Goal: Task Accomplishment & Management: Manage account settings

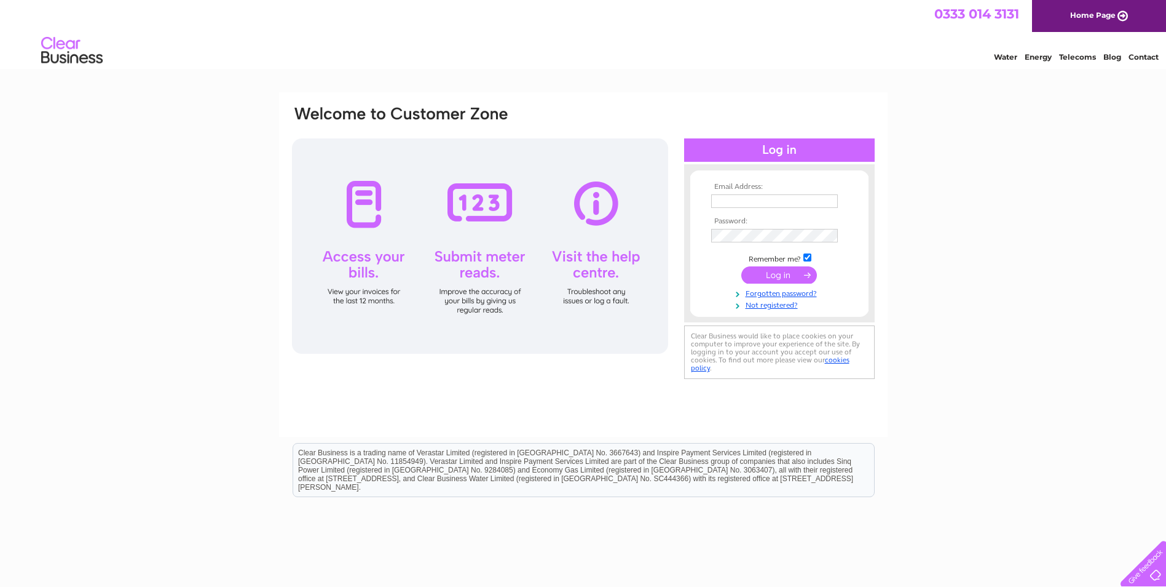
type input "[EMAIL_ADDRESS][DOMAIN_NAME]"
click at [779, 279] on input "submit" at bounding box center [780, 274] width 76 height 17
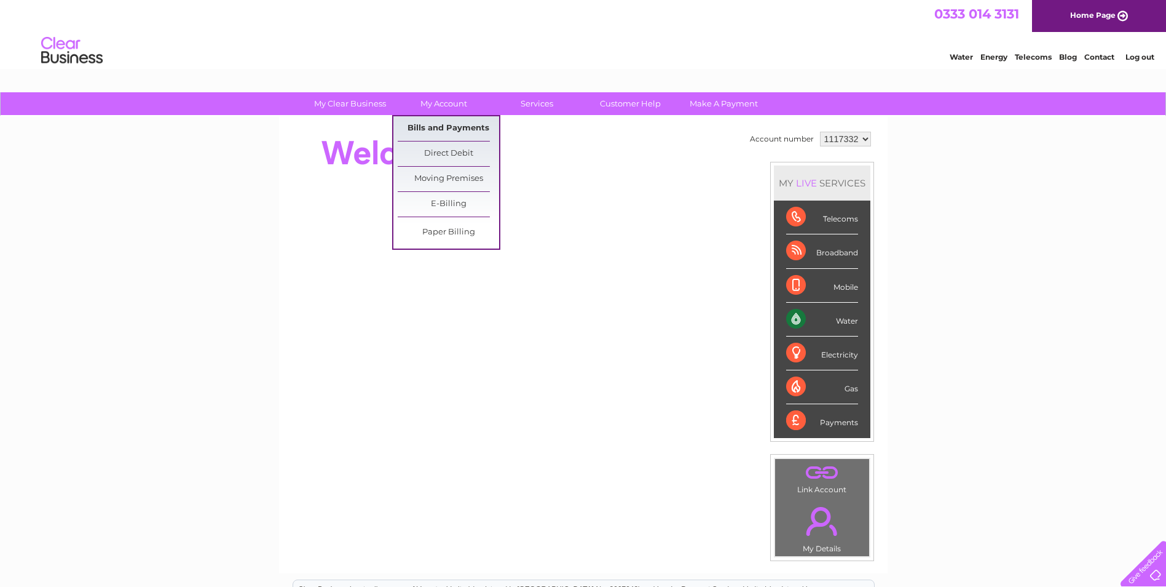
click at [445, 135] on link "Bills and Payments" at bounding box center [448, 128] width 101 height 25
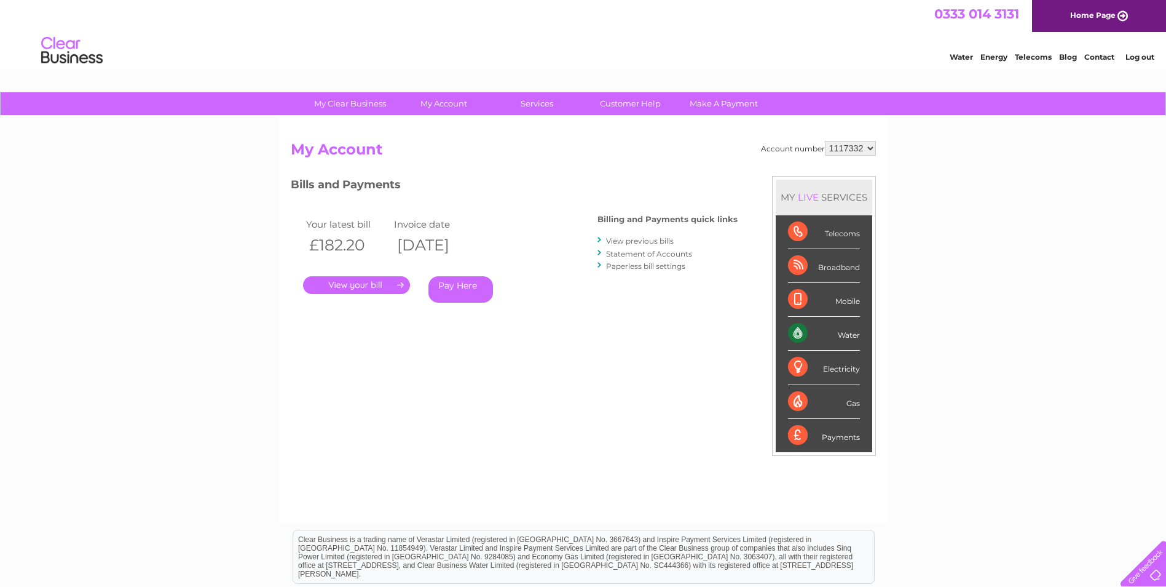
click at [367, 285] on link "." at bounding box center [356, 285] width 107 height 18
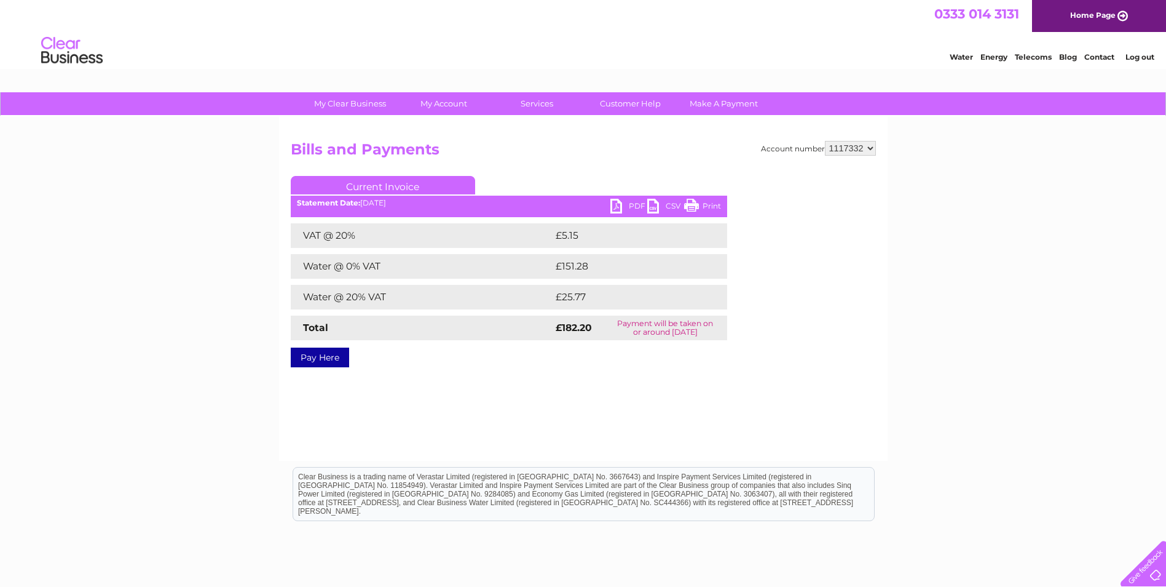
click at [613, 206] on link "PDF" at bounding box center [629, 208] width 37 height 18
